Goal: Find contact information

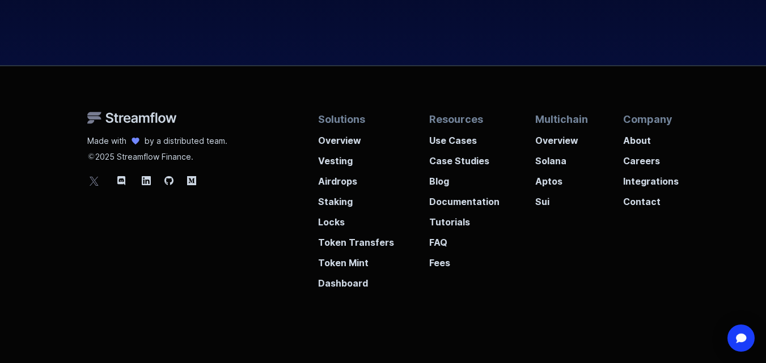
scroll to position [4341, 0]
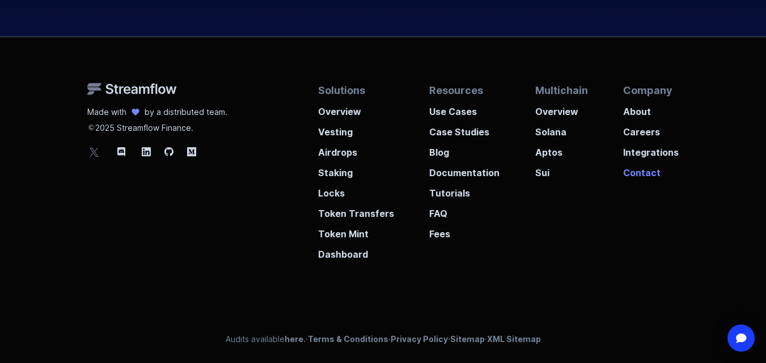
click at [654, 175] on p "Contact" at bounding box center [651, 169] width 56 height 20
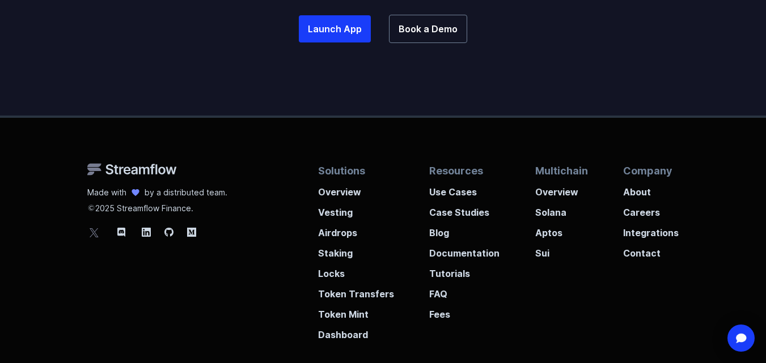
scroll to position [927, 0]
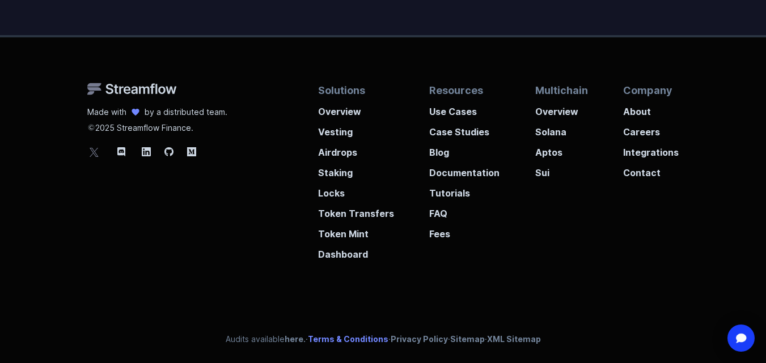
click at [346, 337] on link "Terms & Conditions" at bounding box center [348, 339] width 80 height 10
click at [635, 176] on p "Contact" at bounding box center [651, 169] width 56 height 20
